Goal: Transaction & Acquisition: Purchase product/service

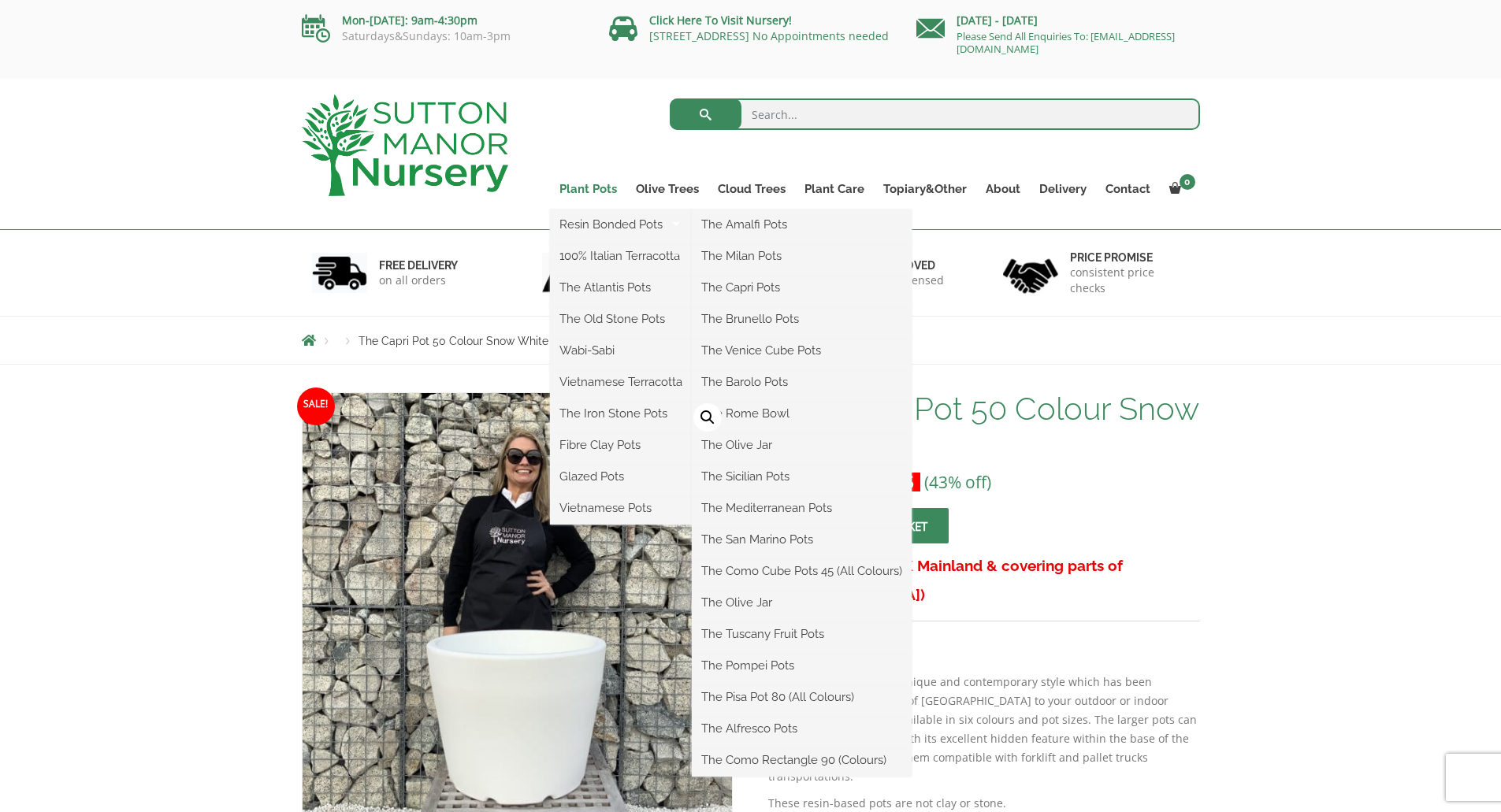
click at [592, 186] on link "Plant Pots" at bounding box center [588, 189] width 77 height 22
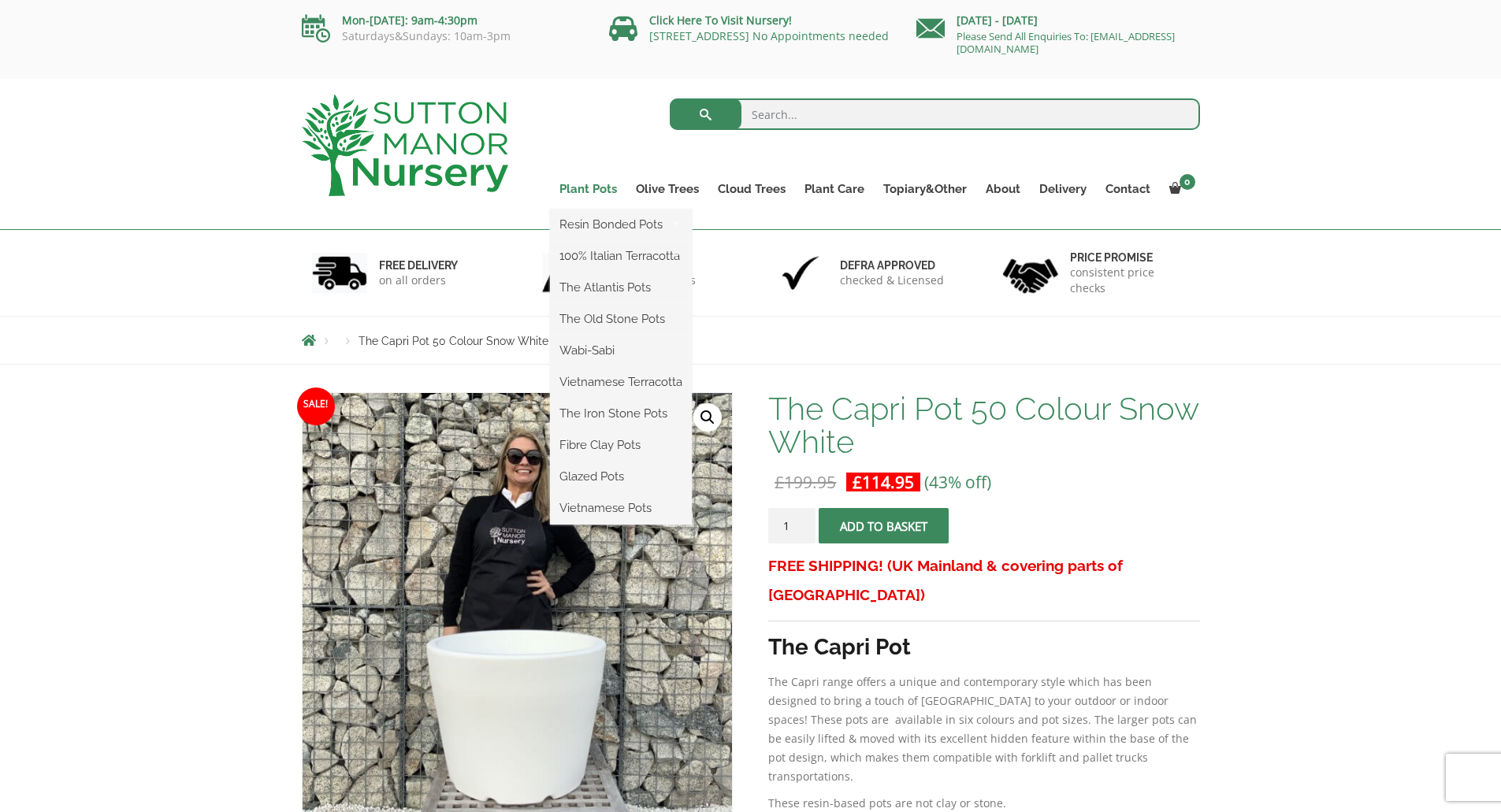
click at [586, 192] on link "Plant Pots" at bounding box center [588, 189] width 77 height 22
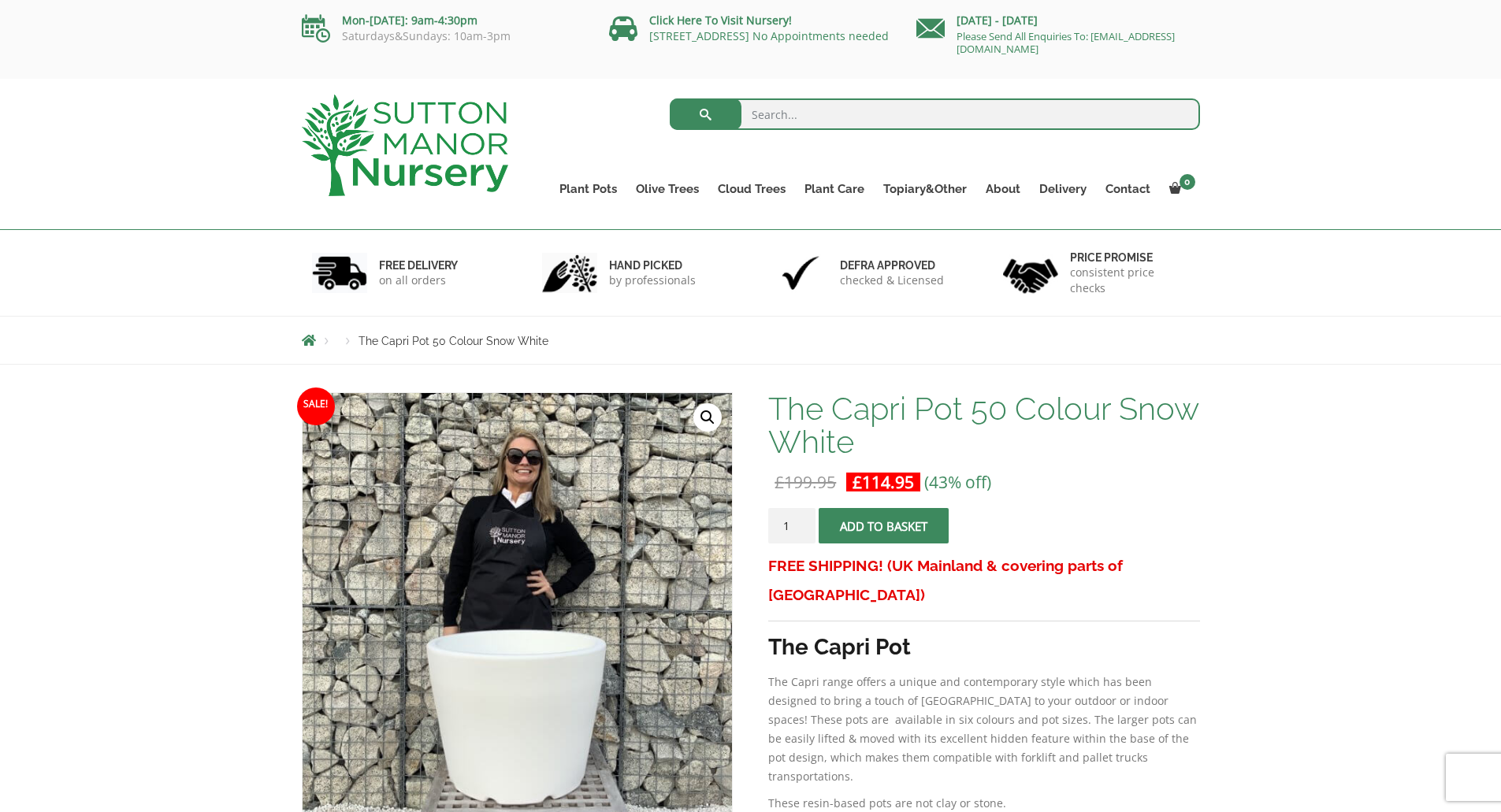
click at [310, 336] on span "Breadcrumbs" at bounding box center [309, 341] width 14 height 13
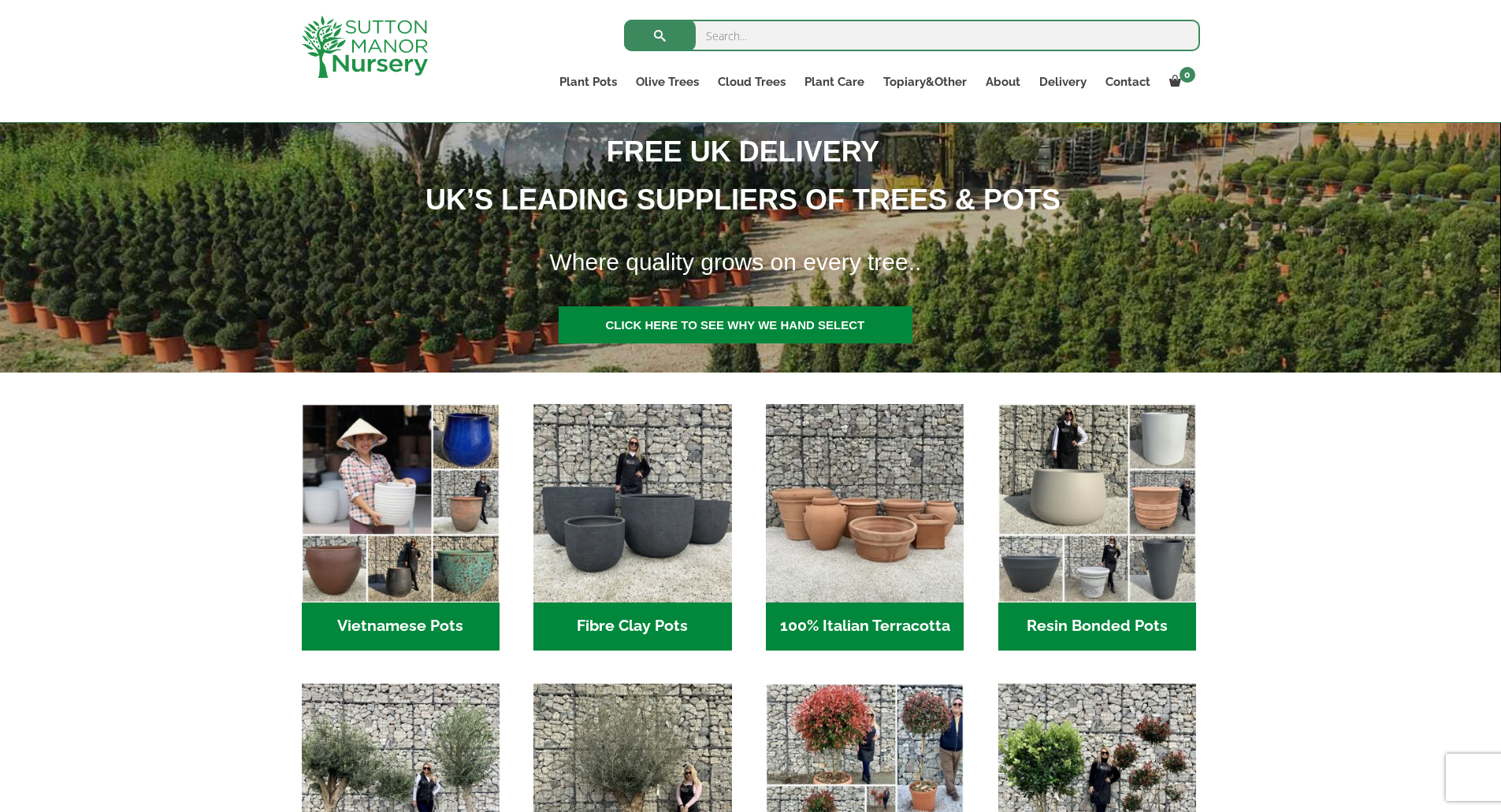
scroll to position [236, 0]
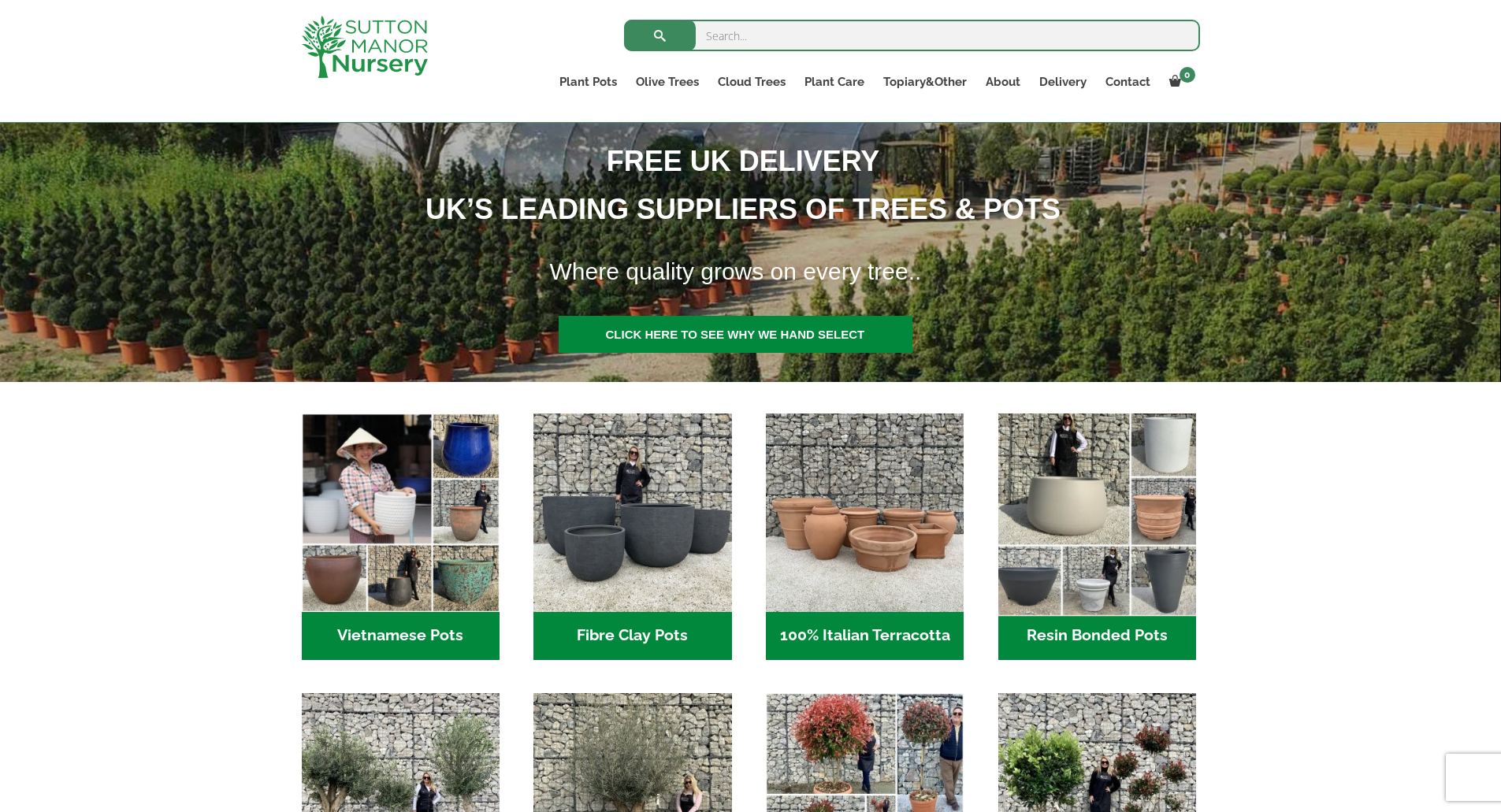
click at [1138, 611] on img "Visit product category Resin Bonded Pots" at bounding box center [1096, 512] width 208 height 208
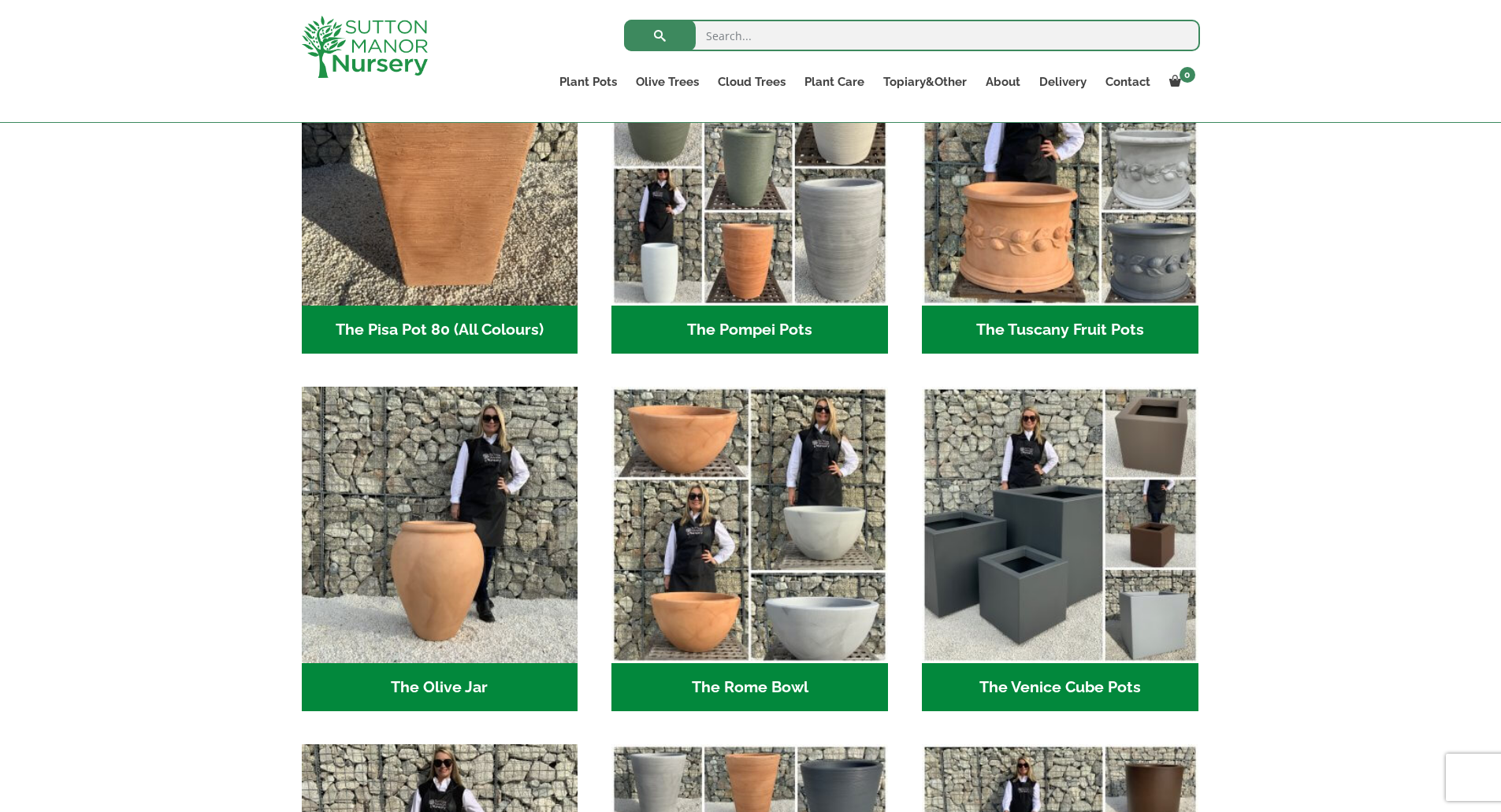
scroll to position [1259, 0]
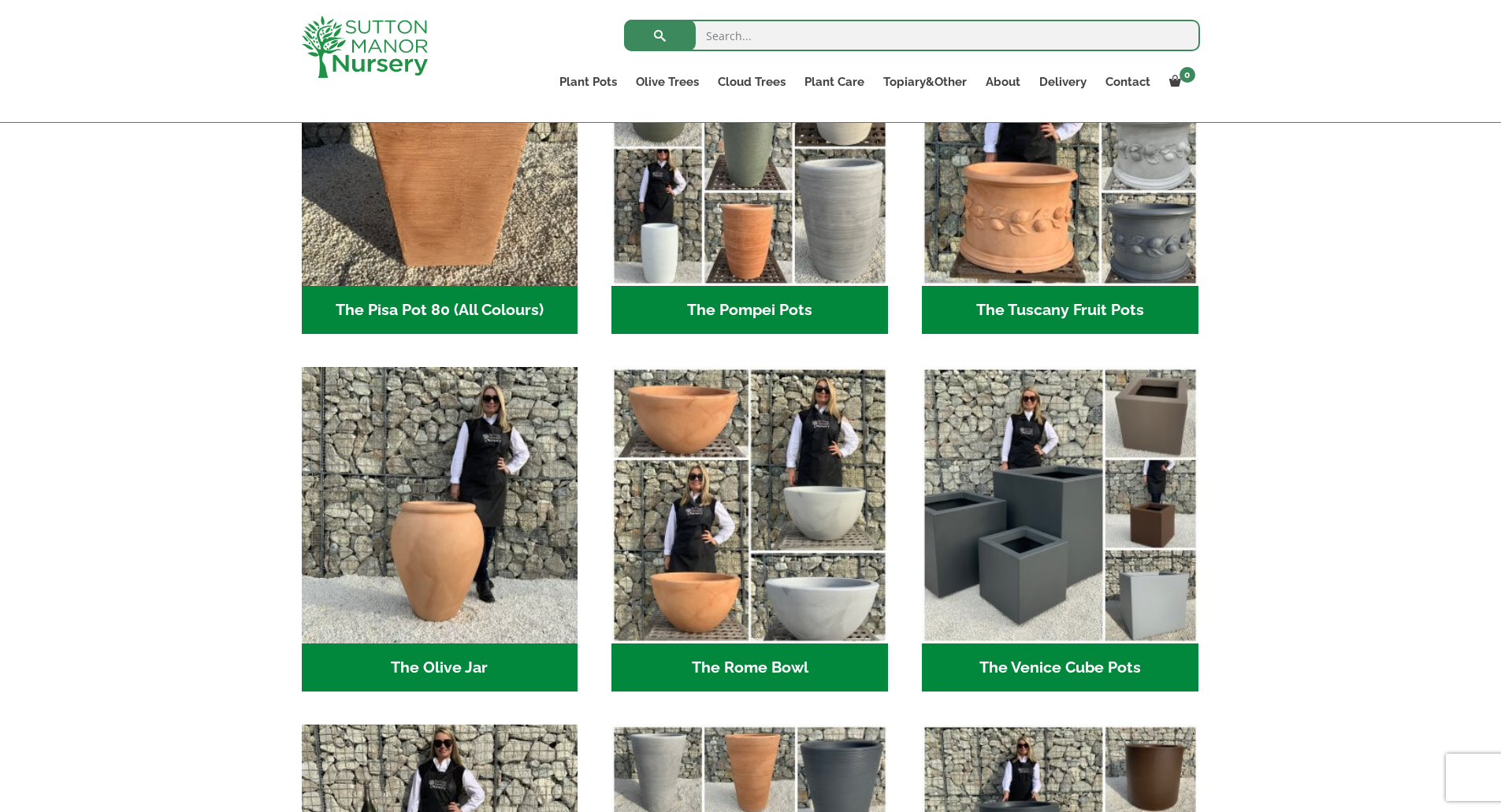
click at [1076, 658] on h2 "The Venice Cube Pots (12)" at bounding box center [1060, 667] width 276 height 49
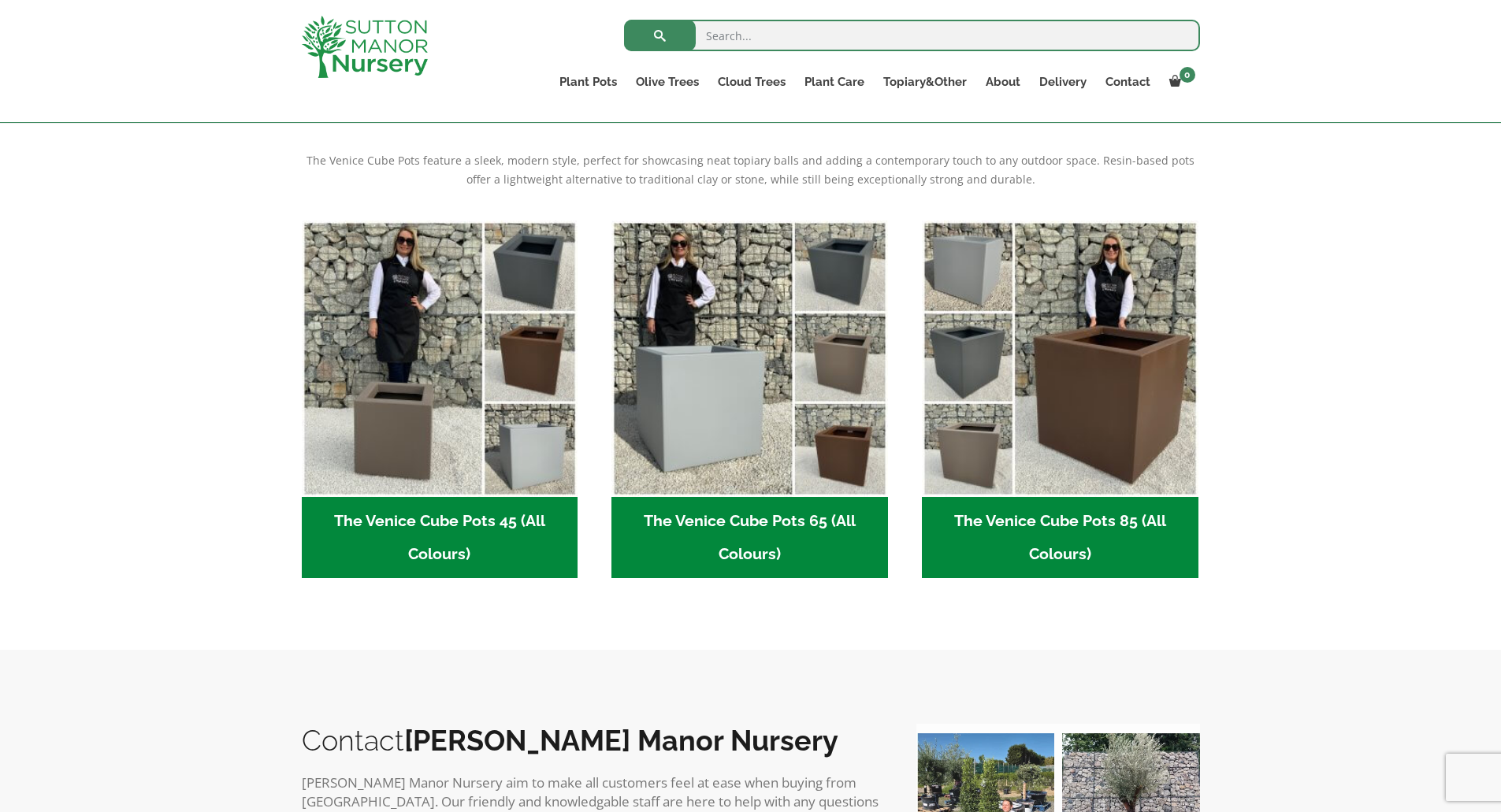
scroll to position [315, 0]
click at [760, 503] on h2 "The Venice Cube Pots 65 (All Colours) (4)" at bounding box center [749, 538] width 276 height 82
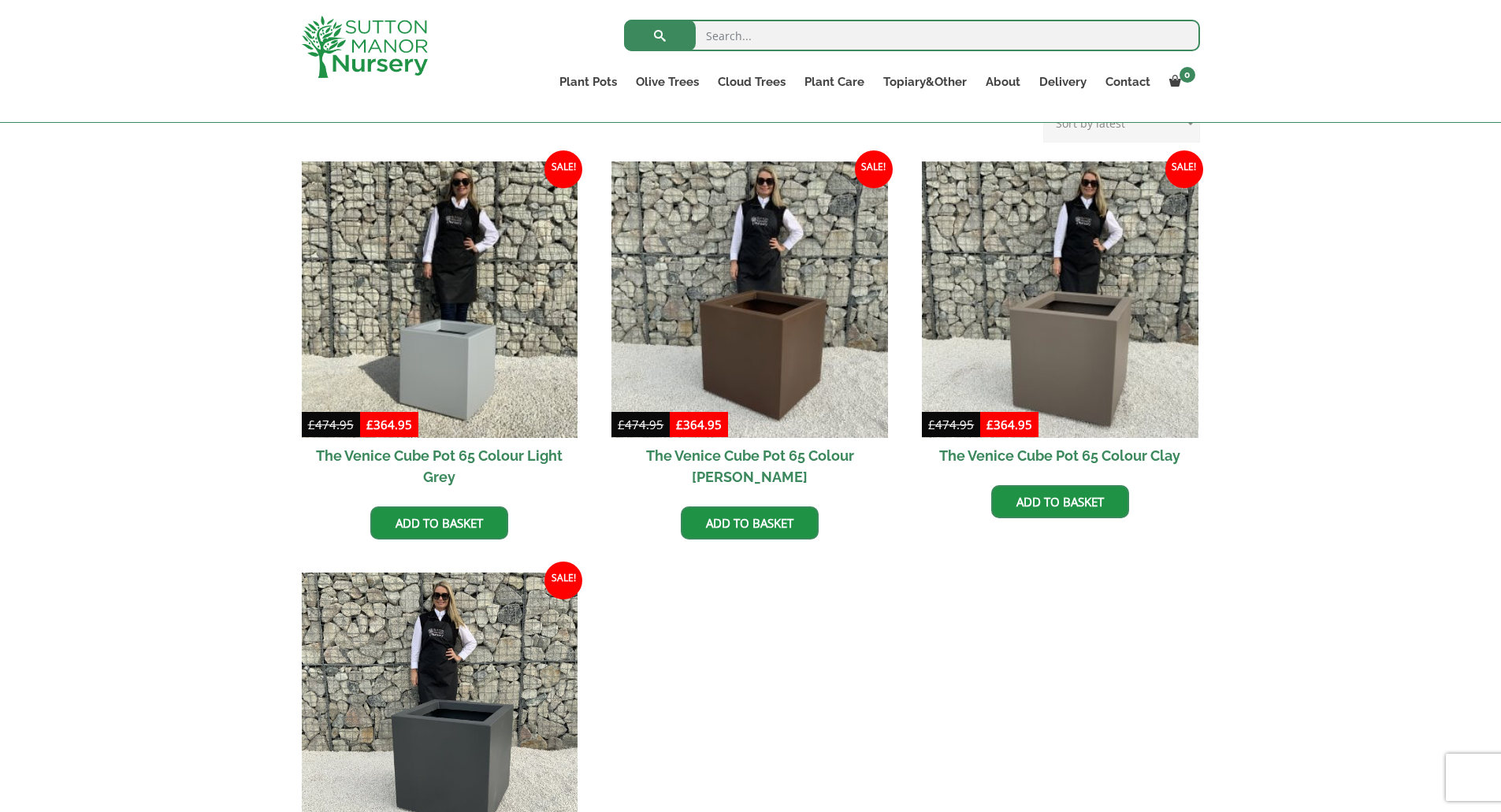
scroll to position [394, 0]
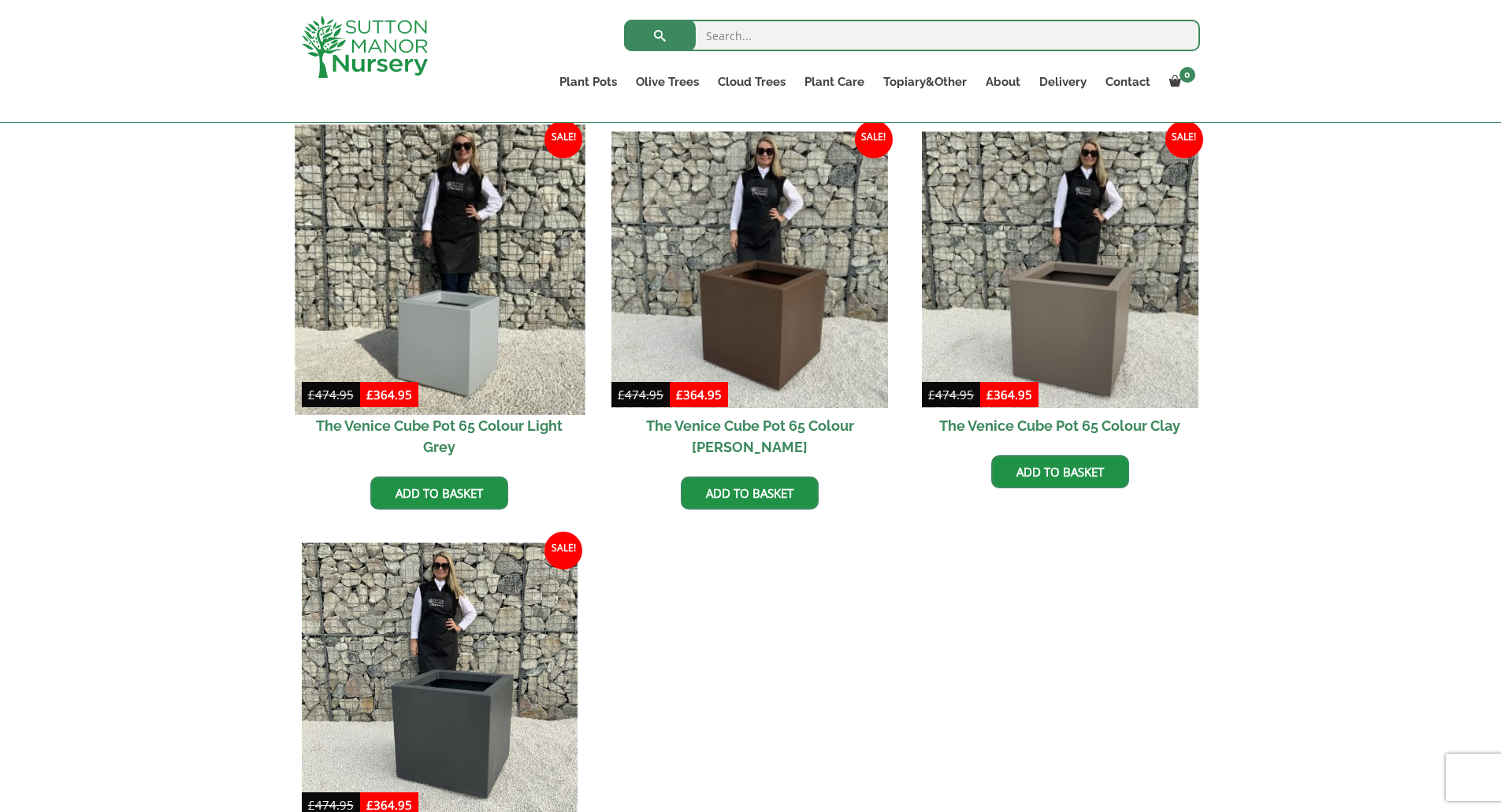
click at [445, 312] on img at bounding box center [439, 269] width 290 height 290
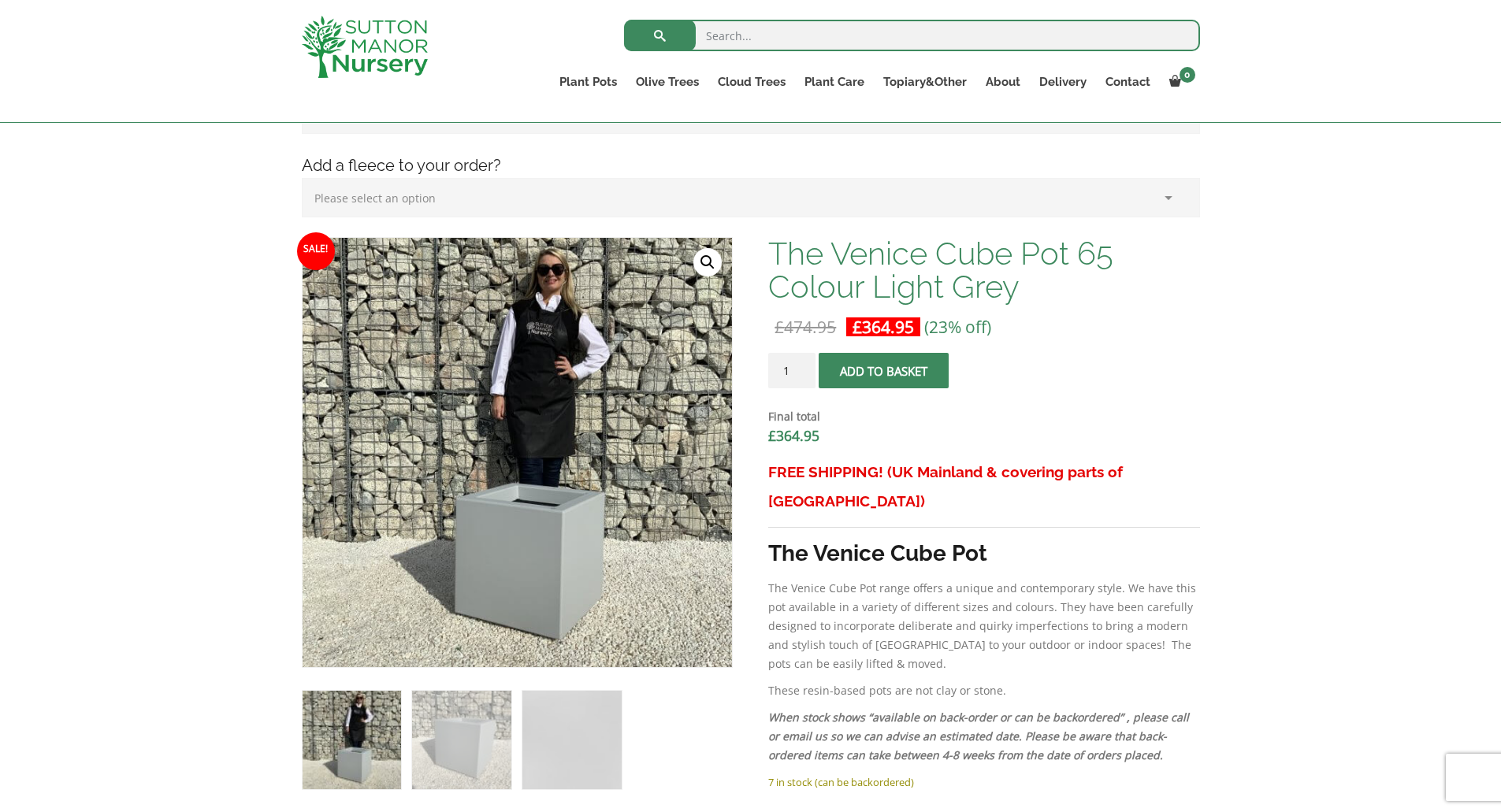
scroll to position [394, 0]
